Goal: Find specific page/section: Find specific page/section

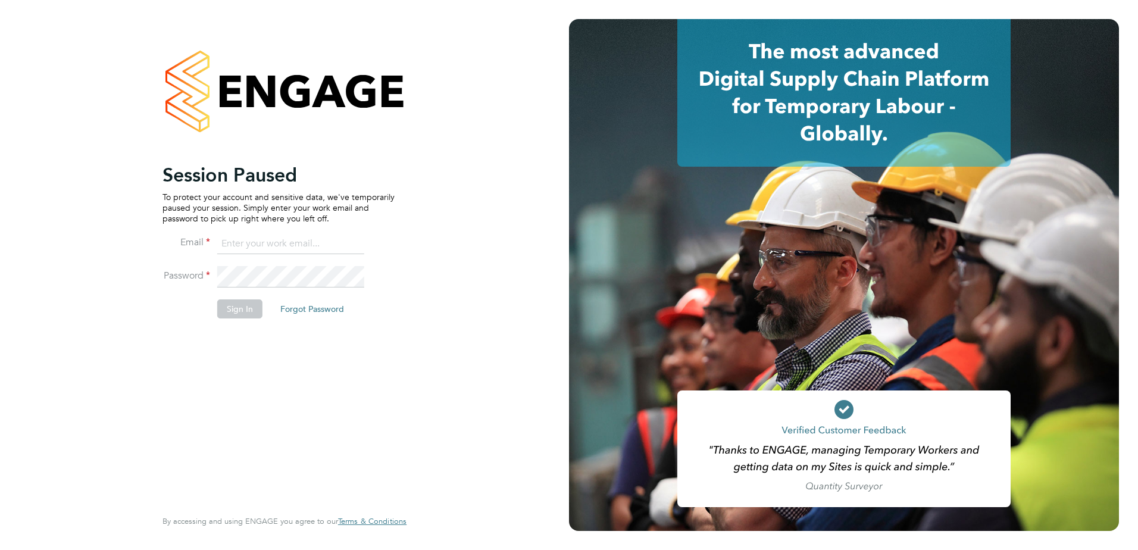
type input "[EMAIL_ADDRESS][DOMAIN_NAME]"
click at [467, 164] on div "Session Paused To protect your account and sensitive data, we've temporarily pa…" at bounding box center [284, 275] width 569 height 550
click at [236, 308] on button "Sign In" at bounding box center [239, 308] width 45 height 19
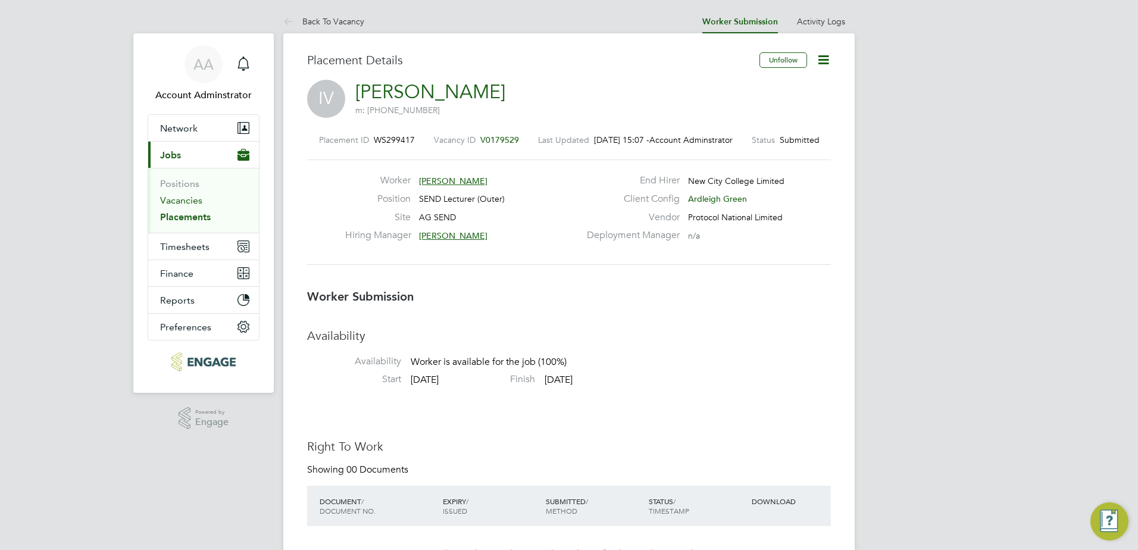
click at [193, 201] on link "Vacancies" at bounding box center [181, 200] width 42 height 11
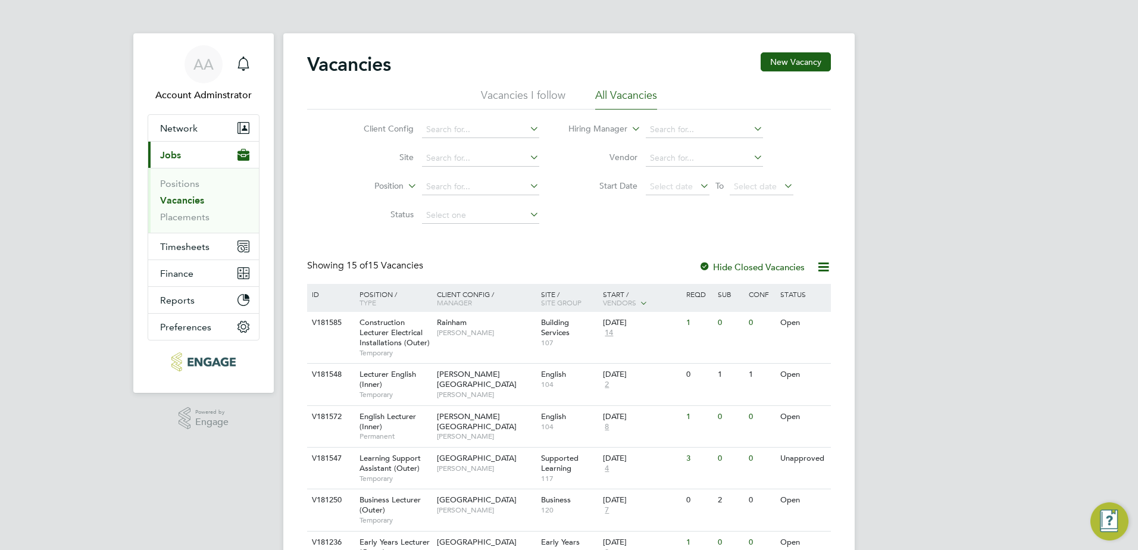
click at [193, 201] on link "Vacancies" at bounding box center [182, 200] width 44 height 11
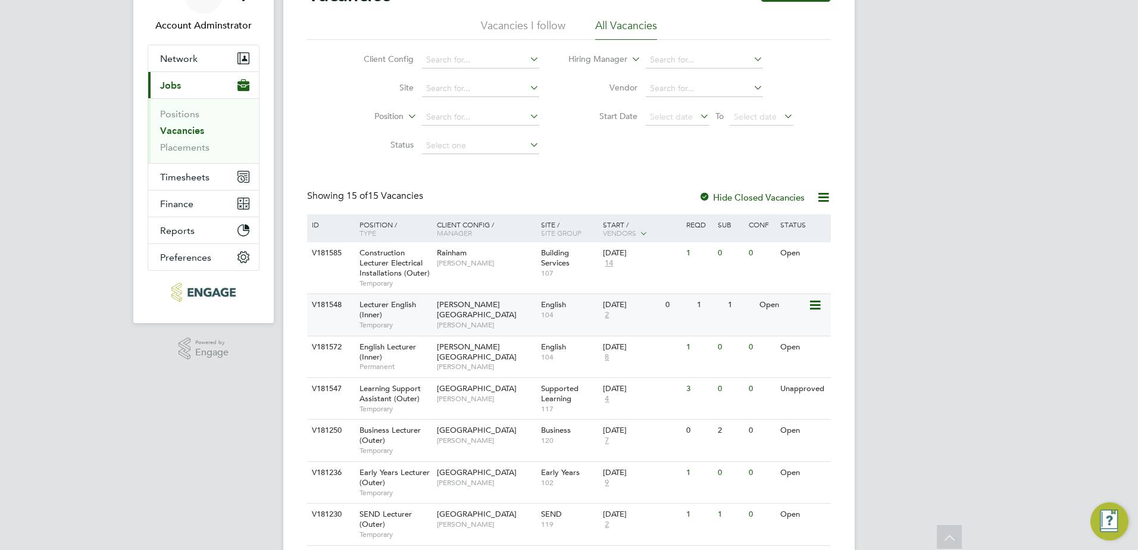
click at [410, 322] on span "Temporary" at bounding box center [395, 325] width 71 height 10
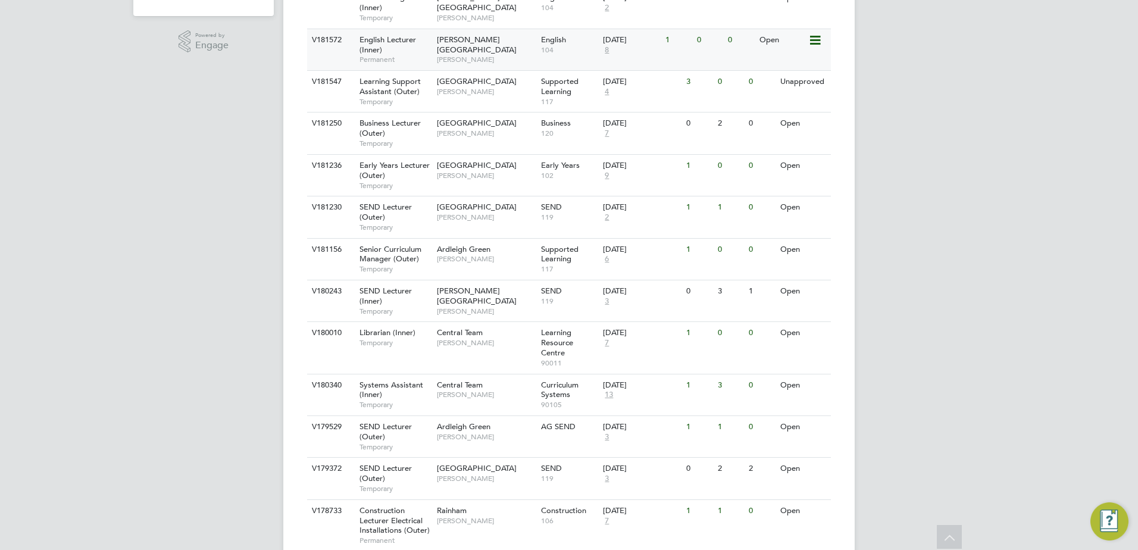
scroll to position [376, 0]
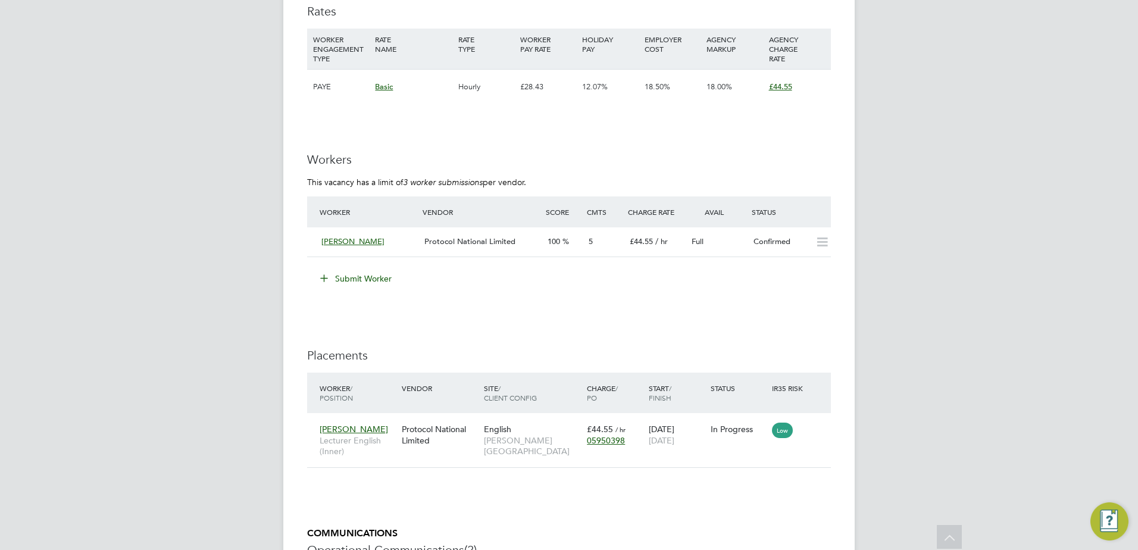
scroll to position [1882, 0]
